Goal: Ask a question

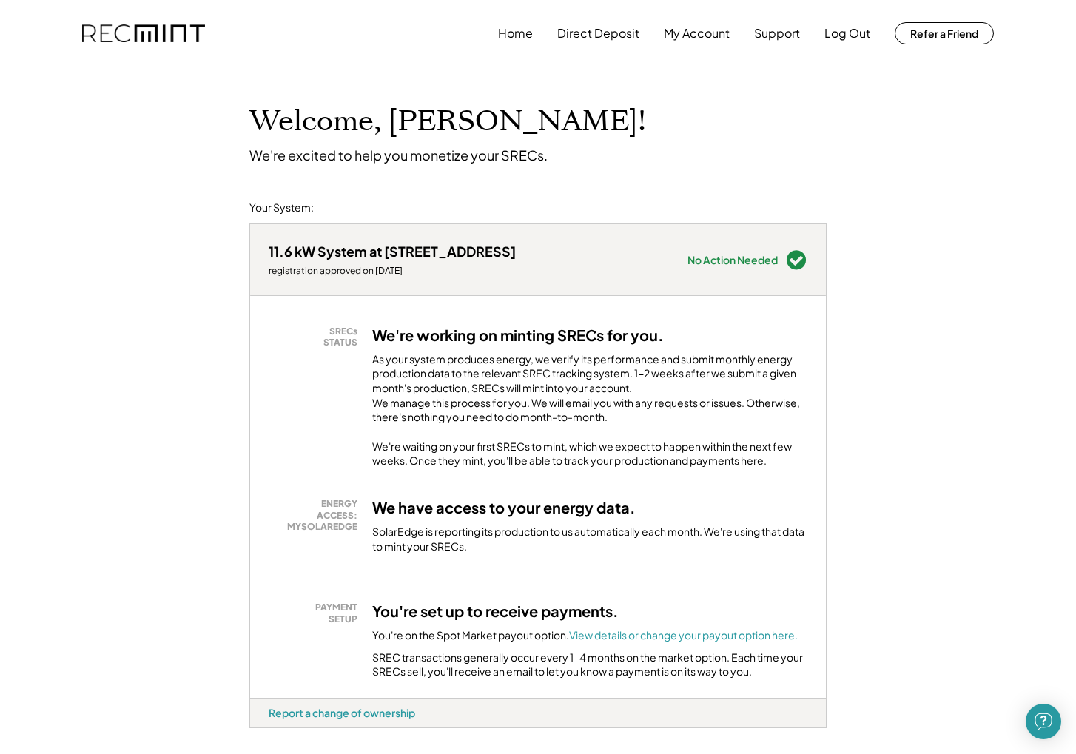
click at [754, 469] on div "We're waiting on your first SRECs to mint, which we expect to happen within the…" at bounding box center [589, 454] width 435 height 29
click at [756, 469] on div "We're waiting on your first SRECs to mint, which we expect to happen within the…" at bounding box center [589, 454] width 435 height 29
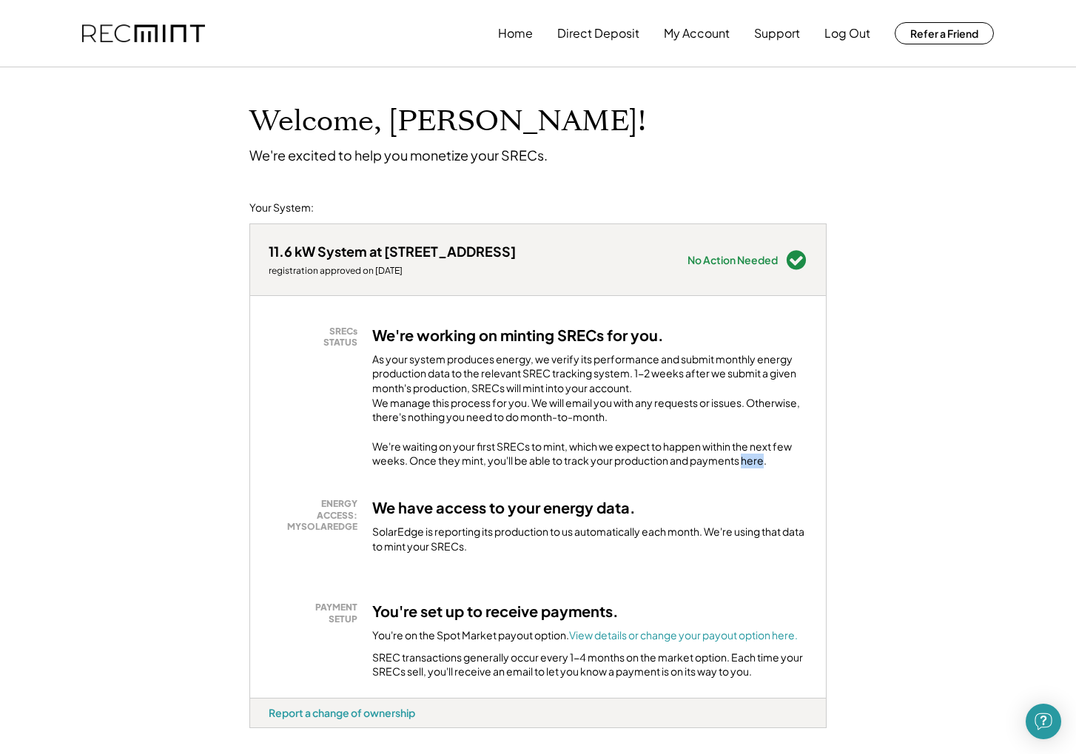
click at [748, 510] on div "We have access to your energy data. SolarEdge is reporting its production to us…" at bounding box center [589, 526] width 435 height 56
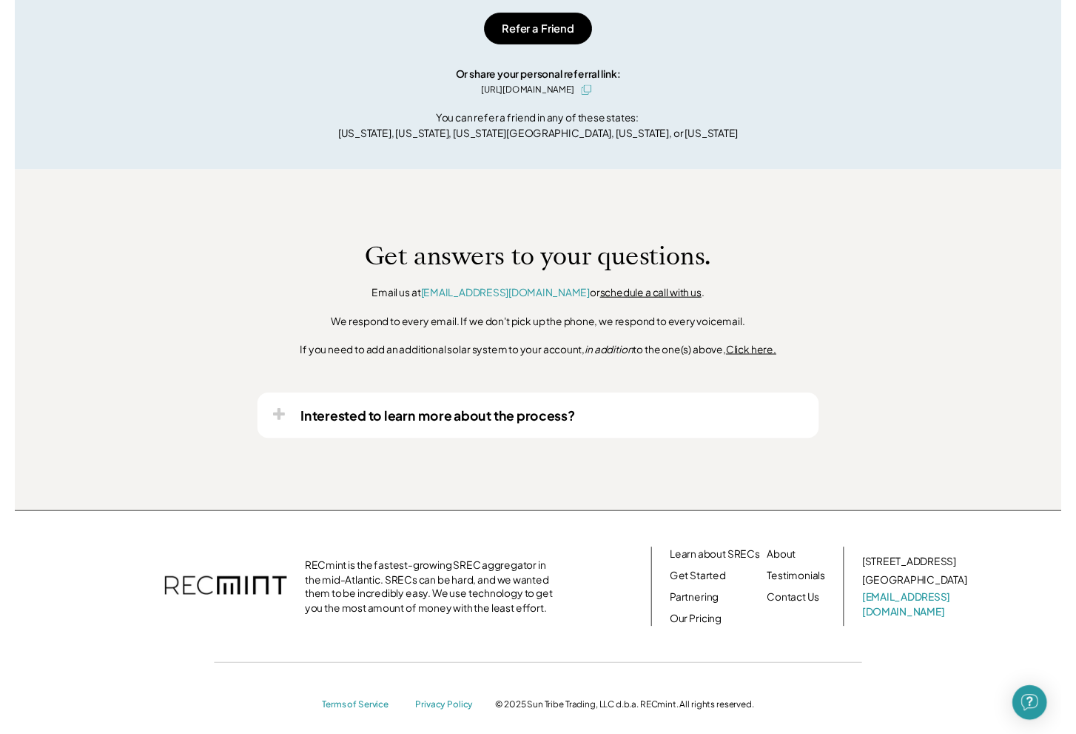
scroll to position [982, 0]
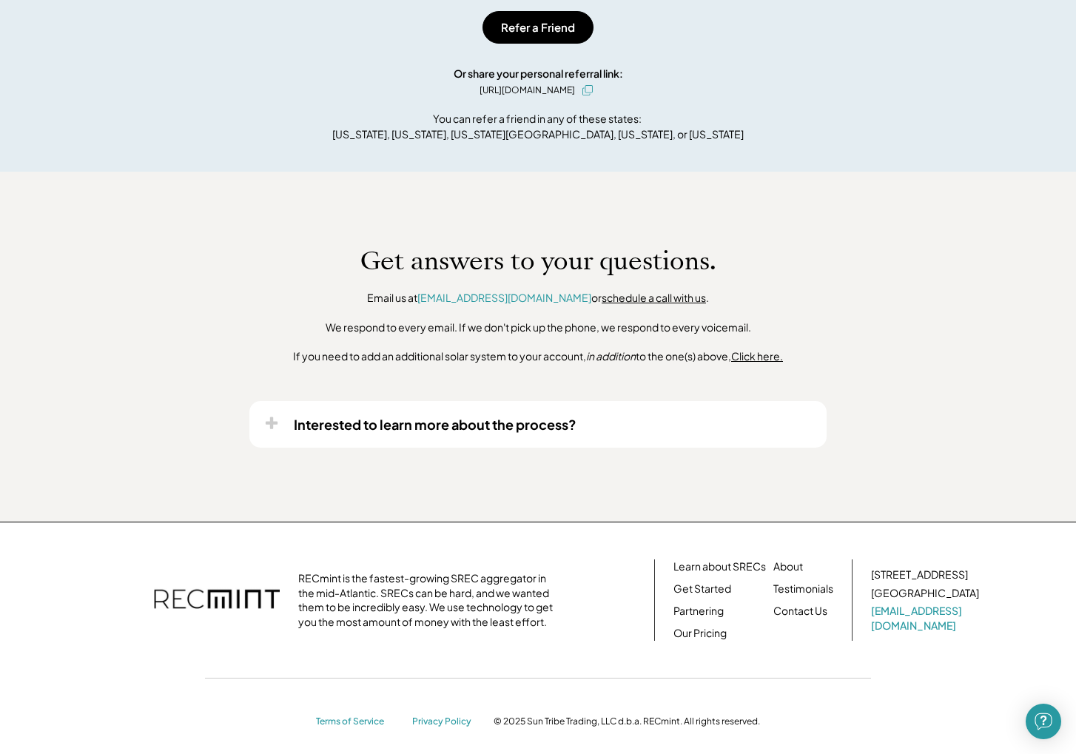
click at [617, 304] on link "schedule a call with us" at bounding box center [654, 297] width 104 height 13
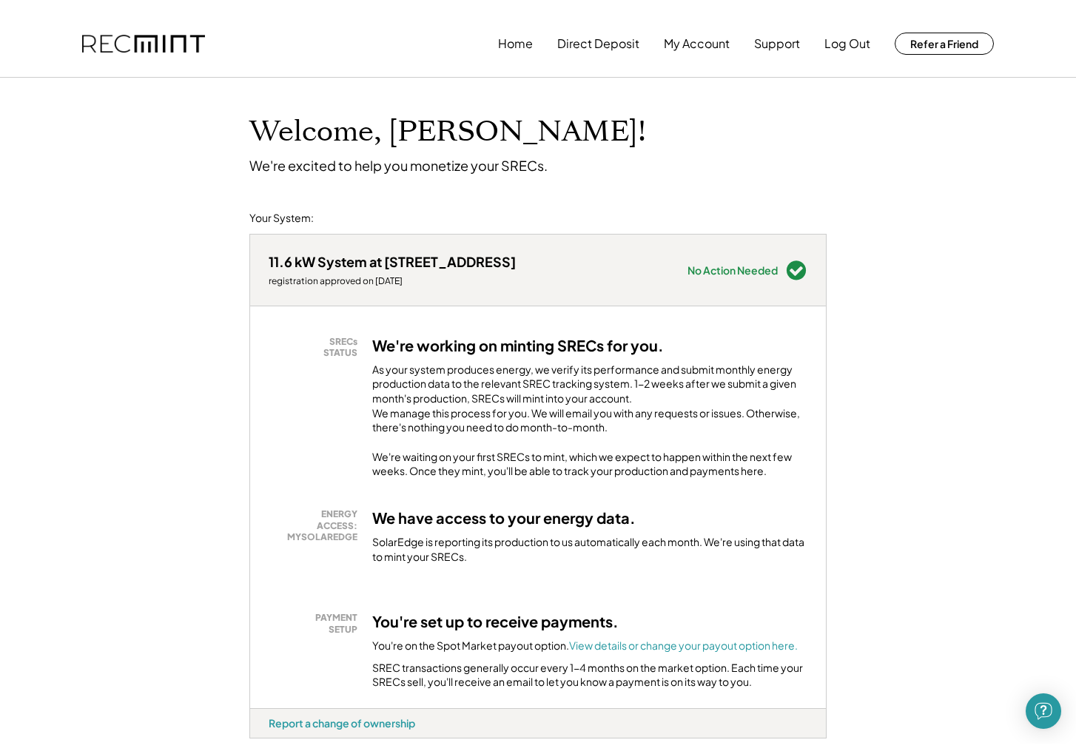
scroll to position [0, 0]
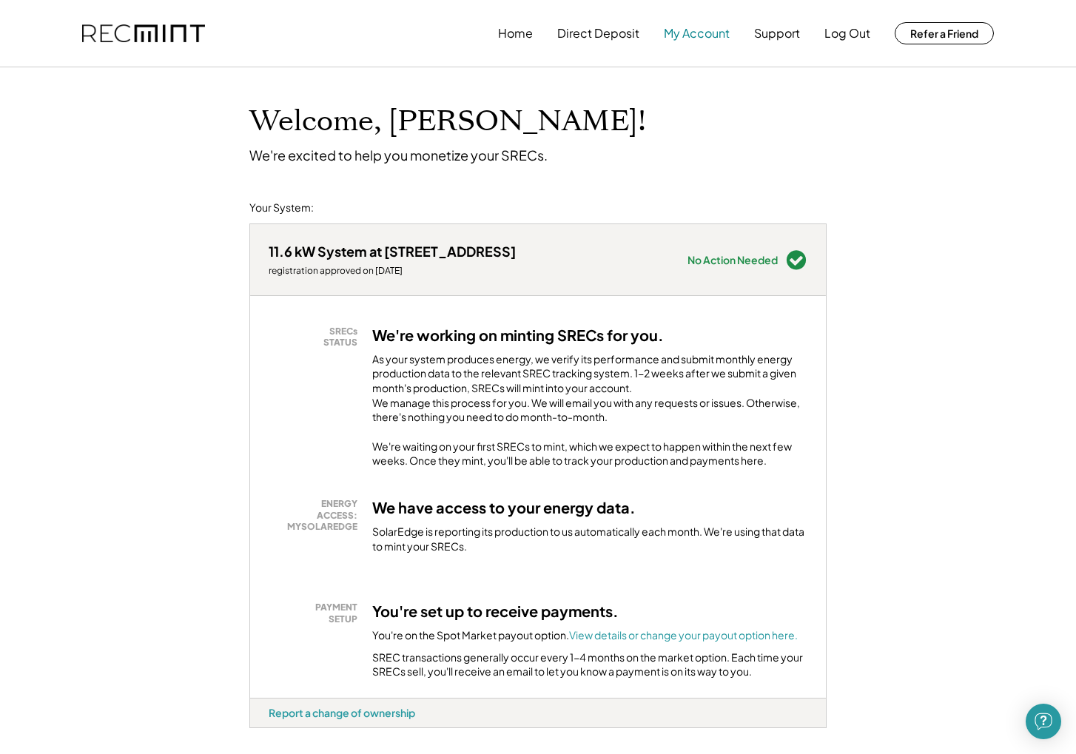
click at [699, 37] on button "My Account" at bounding box center [697, 34] width 66 height 30
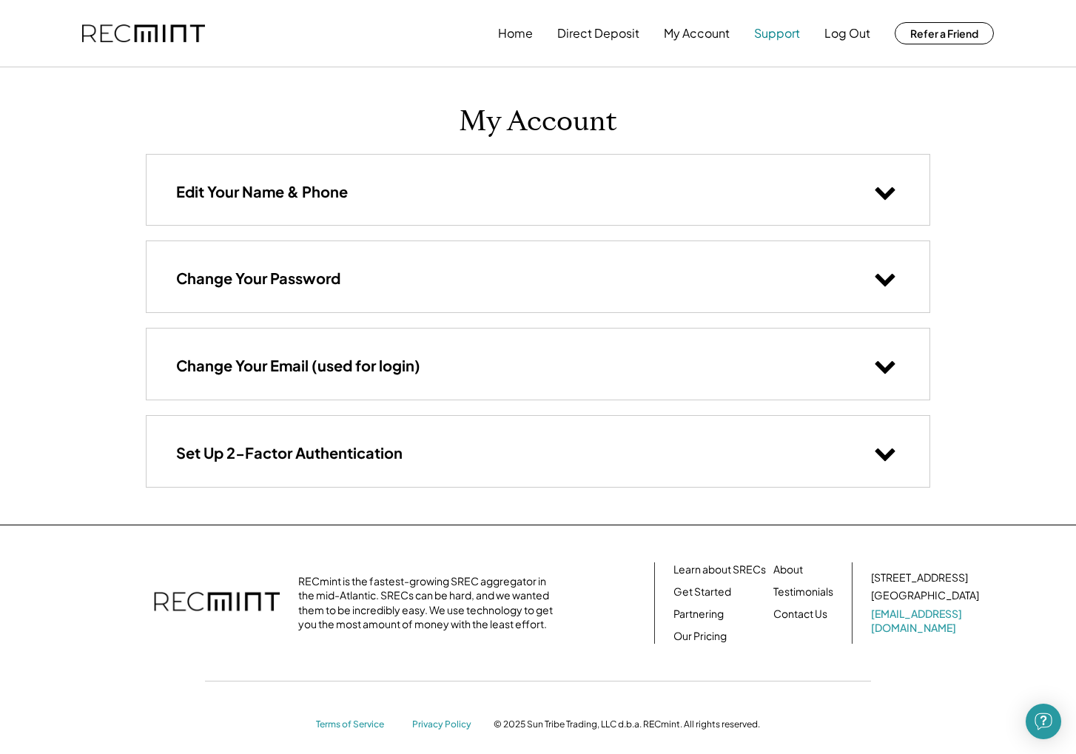
click at [769, 30] on button "Support" at bounding box center [777, 34] width 46 height 30
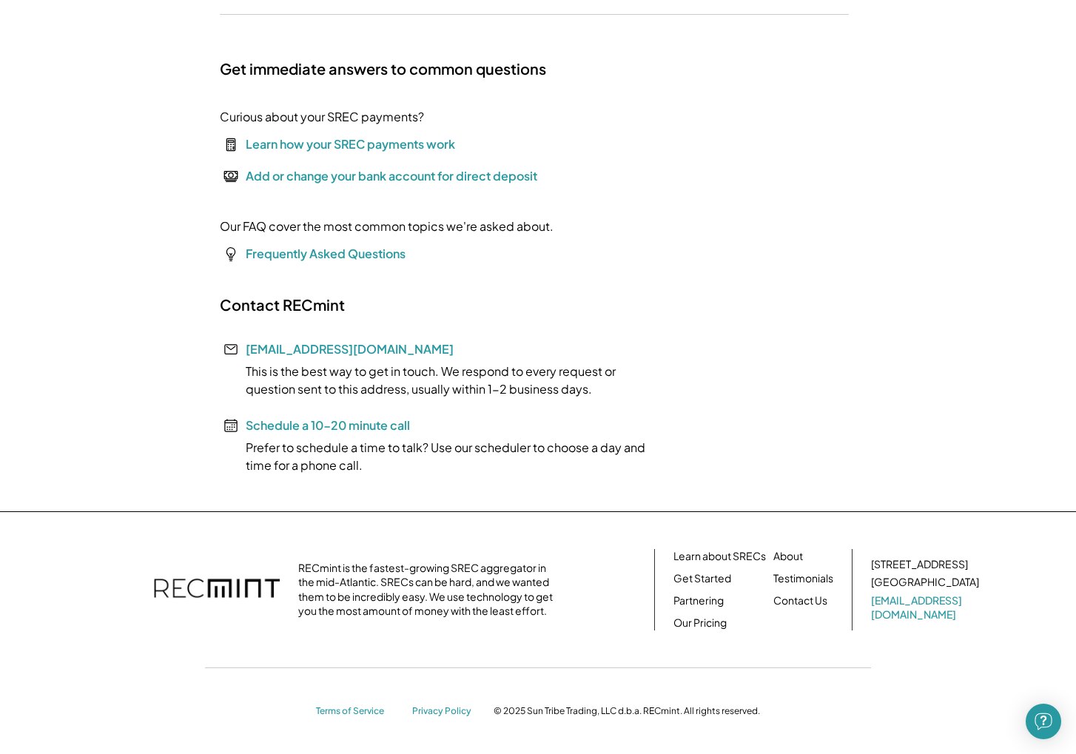
scroll to position [147, 0]
click at [808, 603] on link "Contact Us" at bounding box center [801, 601] width 54 height 15
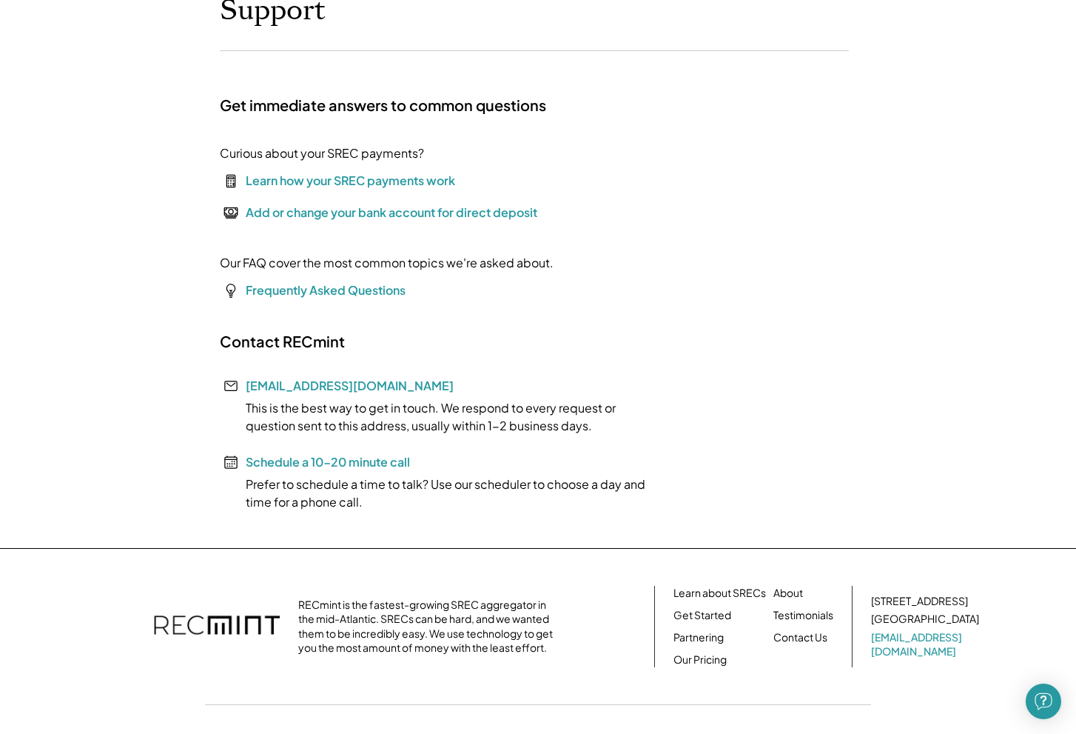
scroll to position [72, 0]
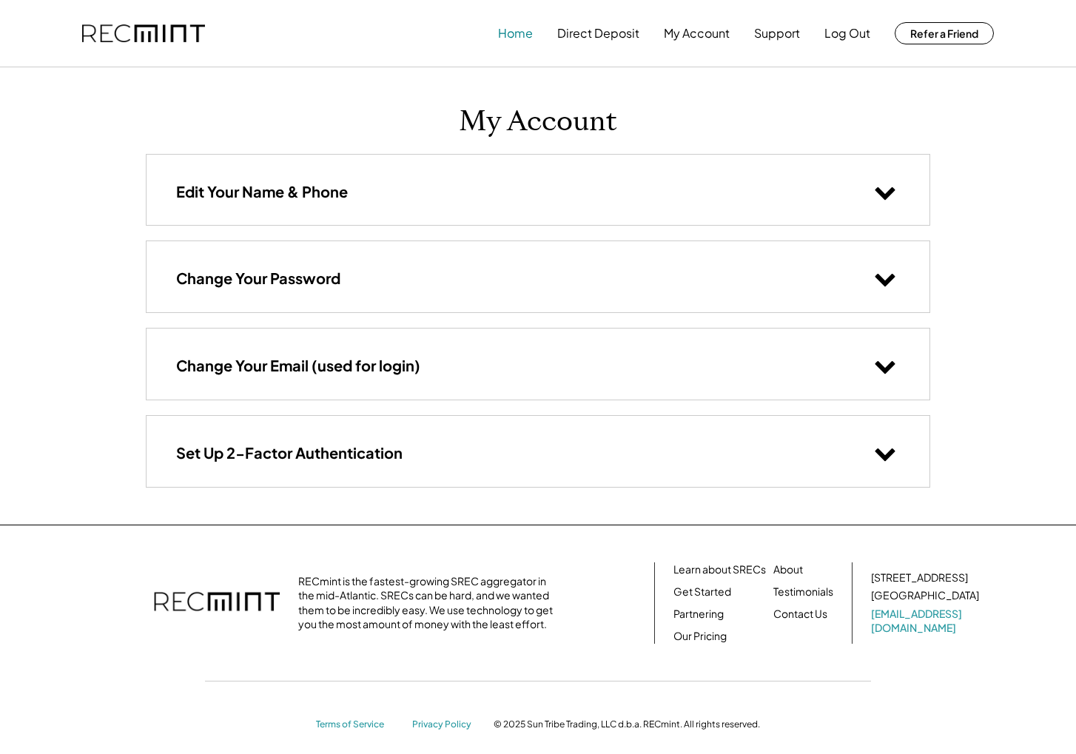
click at [513, 33] on button "Home" at bounding box center [515, 34] width 35 height 30
